Goal: Connect with others: Connect with others

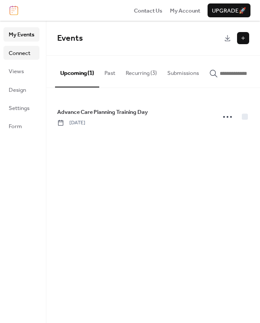
click at [17, 56] on span "Connect" at bounding box center [20, 53] width 22 height 9
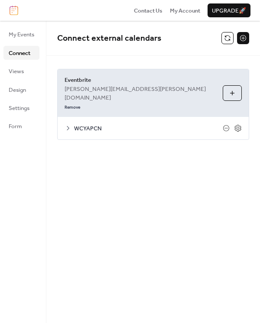
click at [149, 124] on span "WCYAPCN" at bounding box center [148, 128] width 149 height 9
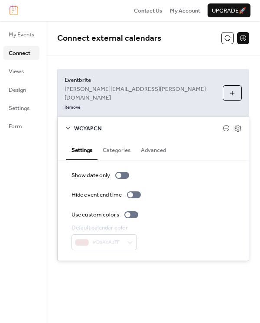
click at [149, 124] on span "WCYAPCN" at bounding box center [148, 128] width 149 height 9
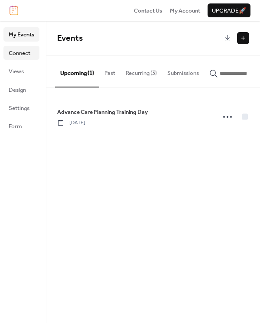
click at [26, 51] on span "Connect" at bounding box center [20, 53] width 22 height 9
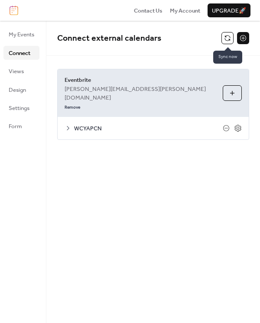
click at [227, 39] on button at bounding box center [227, 38] width 12 height 12
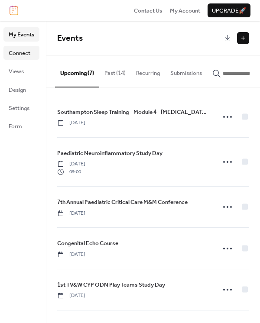
click at [29, 52] on span "Connect" at bounding box center [20, 53] width 22 height 9
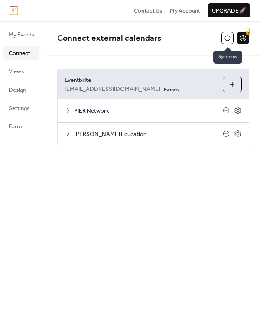
click at [222, 36] on button at bounding box center [227, 38] width 12 height 12
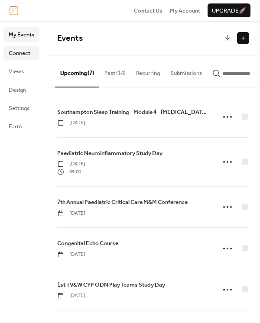
click at [10, 52] on span "Connect" at bounding box center [20, 53] width 22 height 9
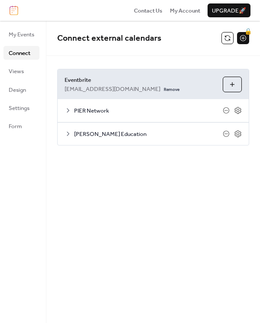
click at [123, 164] on div "**********" at bounding box center [153, 96] width 214 height 151
click at [87, 84] on span "Eventbrite" at bounding box center [140, 80] width 151 height 9
click at [65, 109] on icon at bounding box center [68, 110] width 7 height 7
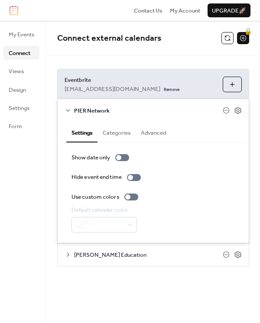
click at [66, 109] on icon at bounding box center [68, 110] width 7 height 7
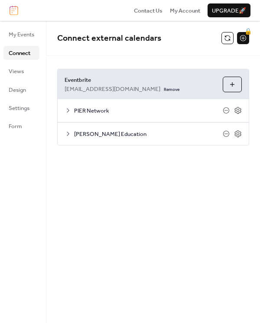
click at [230, 88] on button "Choose Organizers" at bounding box center [232, 85] width 19 height 16
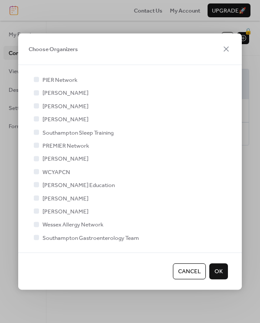
click at [56, 171] on span "WCYAPCN" at bounding box center [56, 172] width 28 height 9
click at [34, 171] on div at bounding box center [36, 171] width 5 height 5
click at [37, 173] on div at bounding box center [36, 171] width 5 height 5
click at [35, 171] on div at bounding box center [36, 171] width 5 height 5
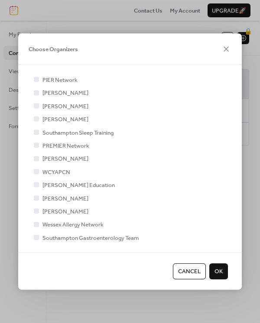
click at [35, 171] on div at bounding box center [36, 171] width 5 height 5
click at [184, 274] on span "Cancel" at bounding box center [189, 271] width 23 height 9
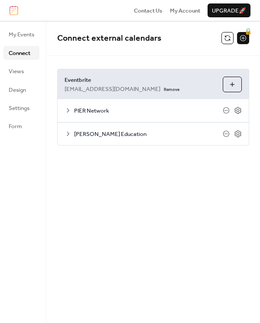
click at [126, 257] on div "**********" at bounding box center [153, 172] width 214 height 303
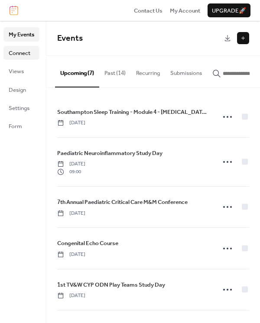
click at [26, 55] on span "Connect" at bounding box center [20, 53] width 22 height 9
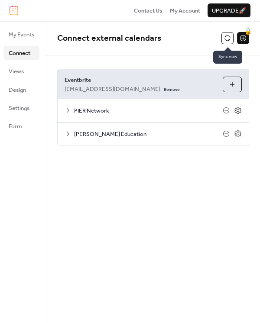
click at [224, 36] on button at bounding box center [227, 38] width 12 height 12
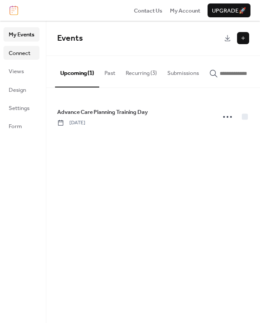
click at [10, 50] on span "Connect" at bounding box center [20, 53] width 22 height 9
